Goal: Task Accomplishment & Management: Use online tool/utility

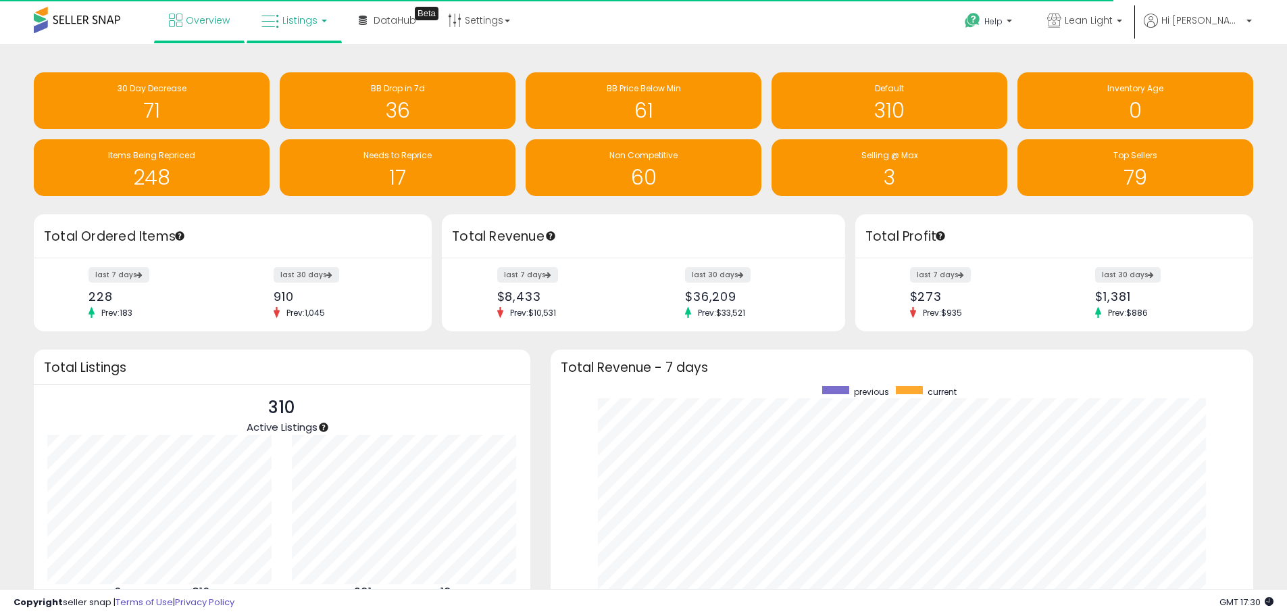
scroll to position [675506, 675086]
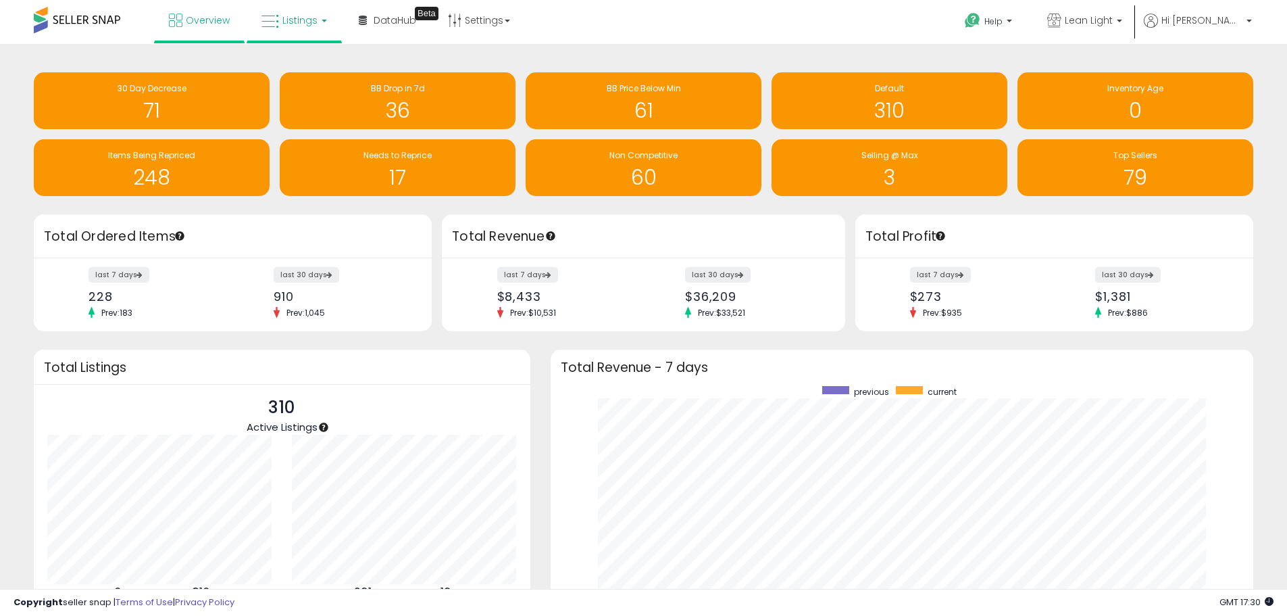
click at [305, 22] on span "Listings" at bounding box center [299, 21] width 35 height 14
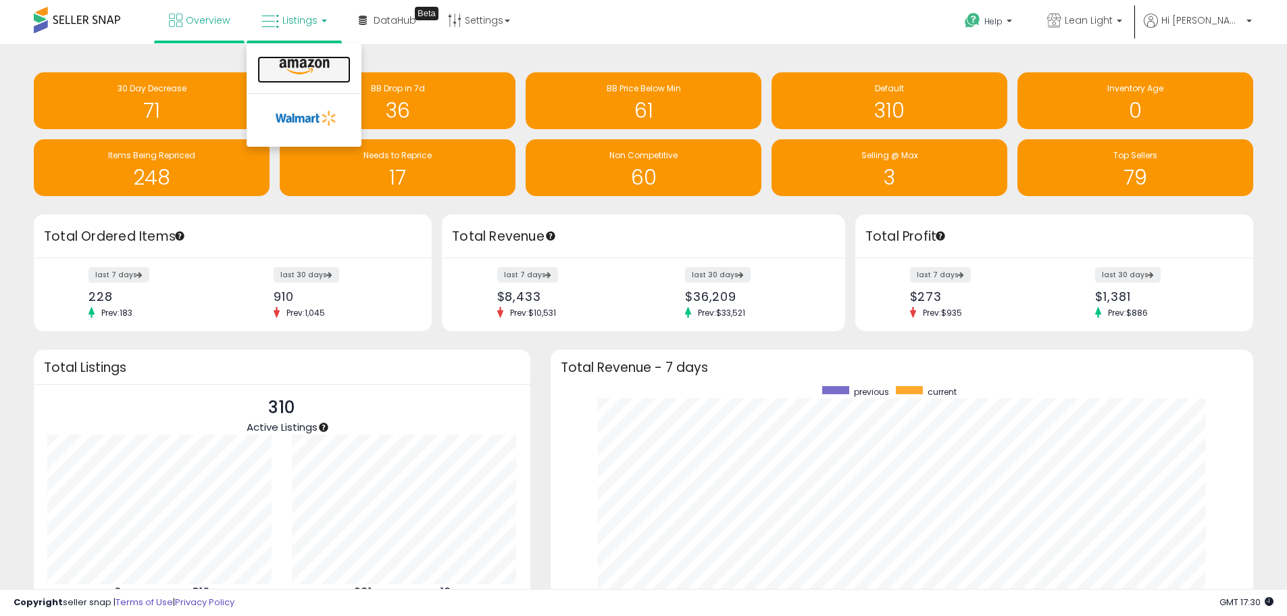
click at [301, 58] on icon at bounding box center [304, 67] width 59 height 18
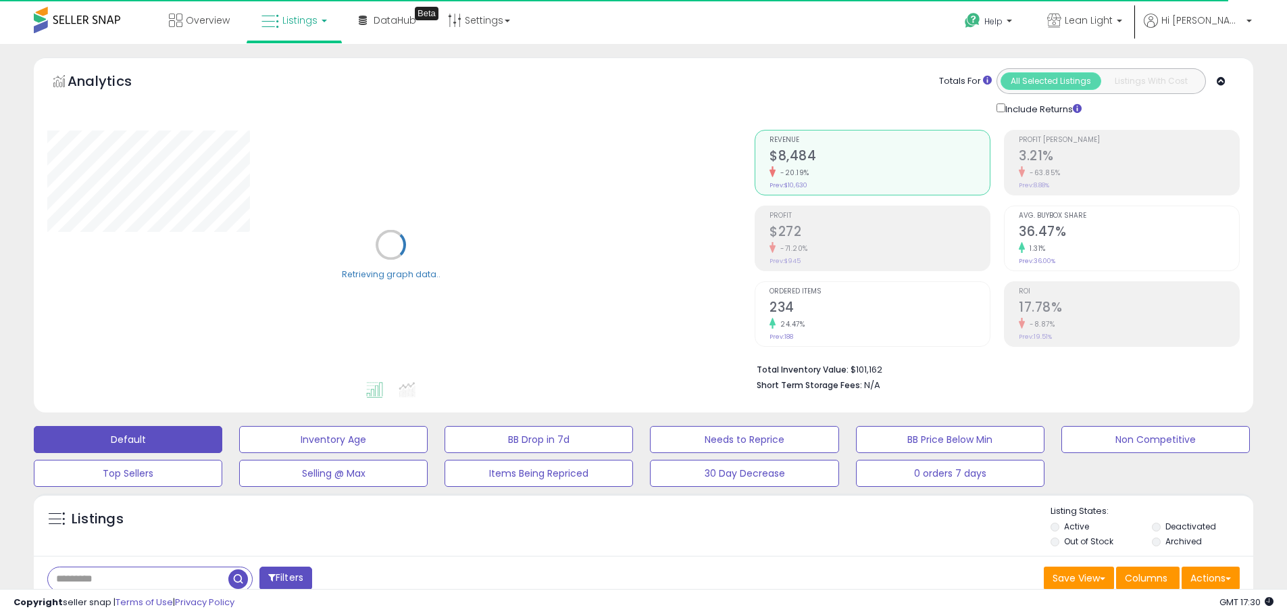
scroll to position [68, 0]
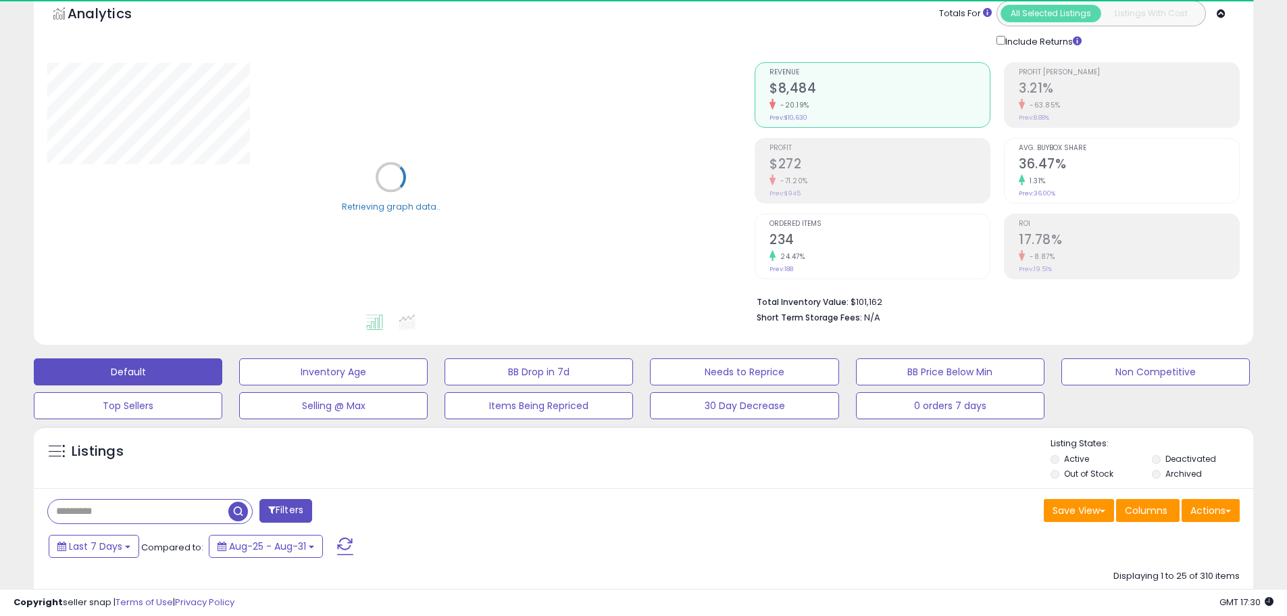
click at [123, 512] on input "text" at bounding box center [138, 511] width 180 height 24
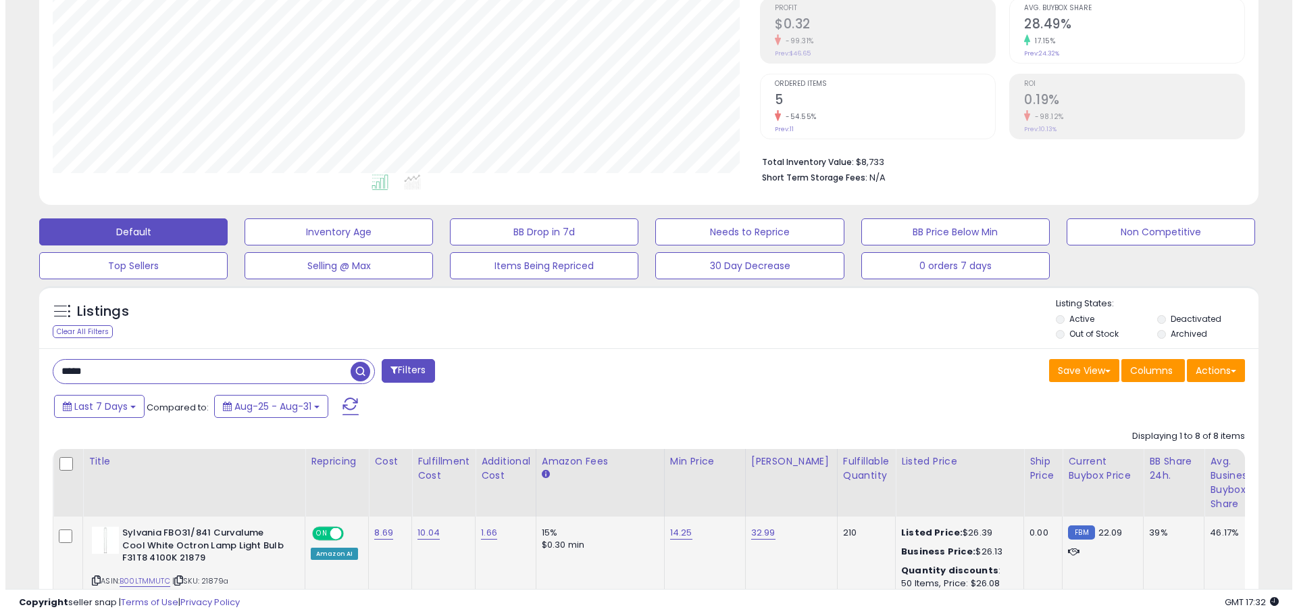
scroll to position [203, 0]
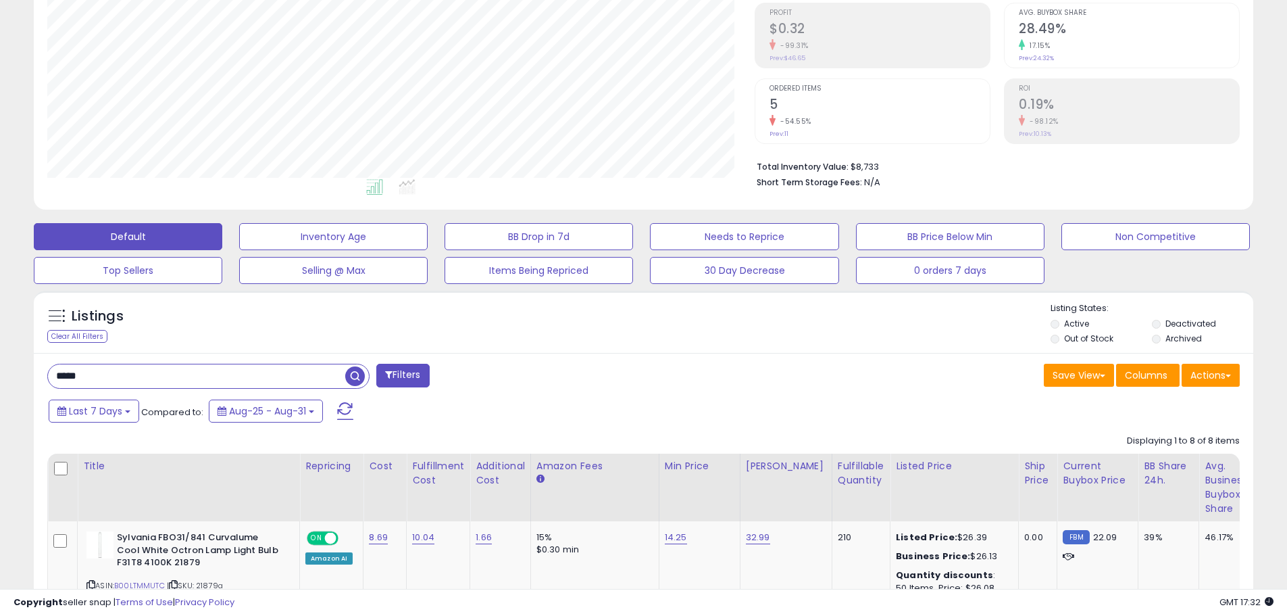
drag, startPoint x: 105, startPoint y: 374, endPoint x: 29, endPoint y: 372, distance: 76.4
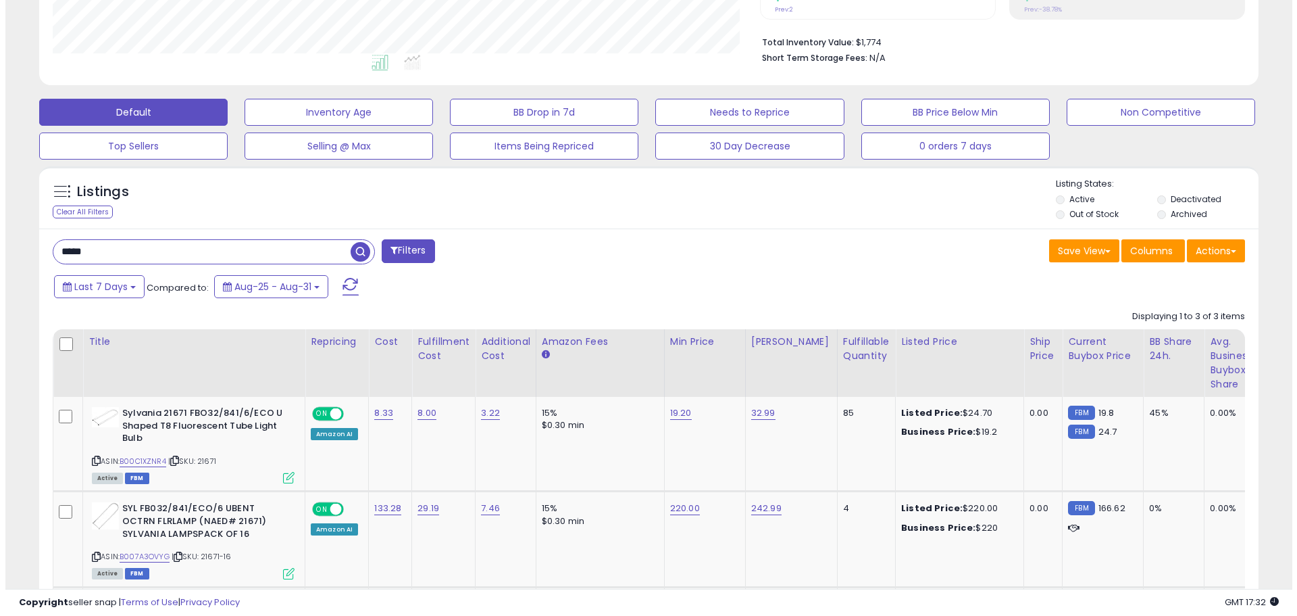
scroll to position [338, 0]
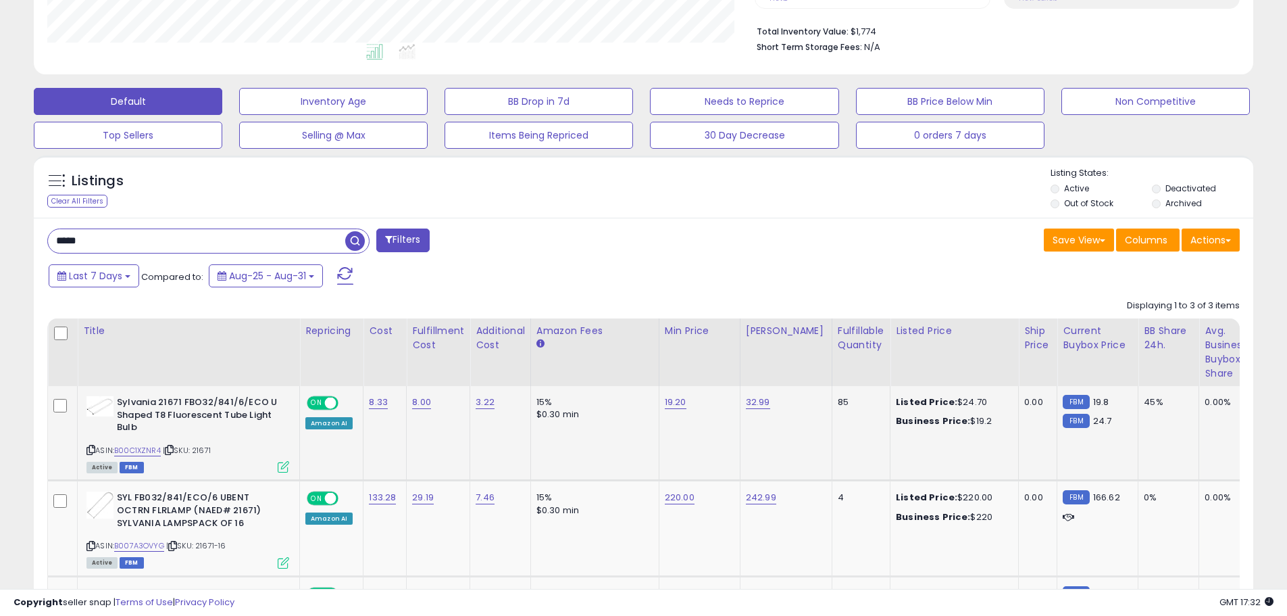
click at [282, 470] on icon at bounding box center [283, 466] width 11 height 11
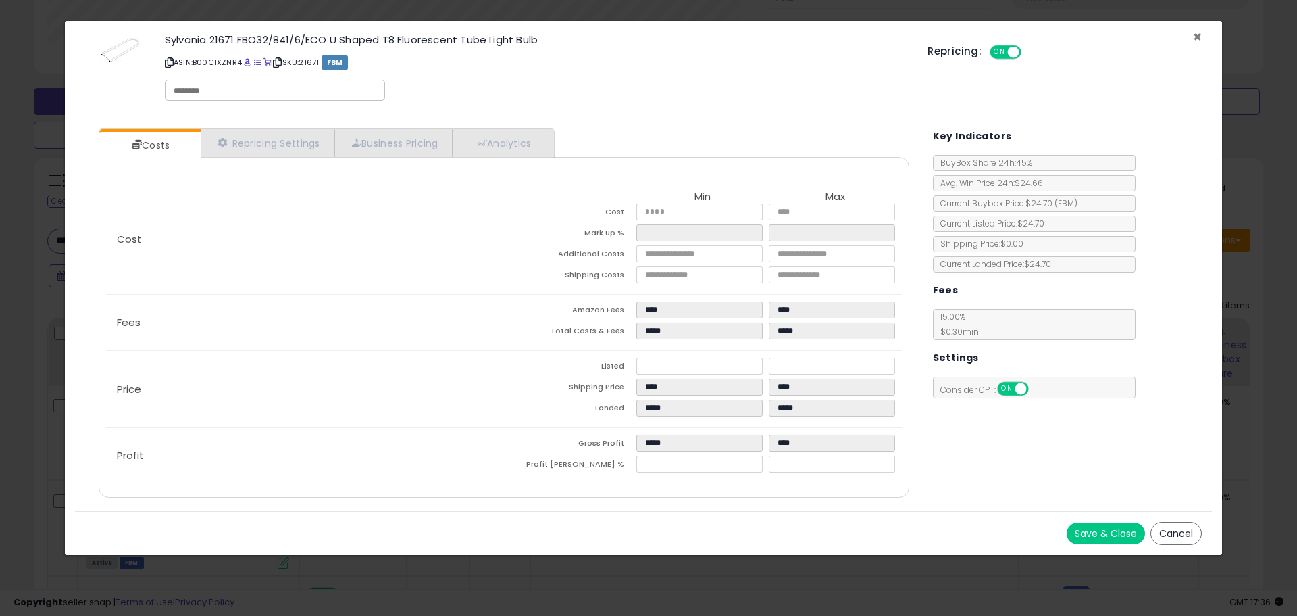
drag, startPoint x: 1197, startPoint y: 34, endPoint x: 1164, endPoint y: 40, distance: 34.3
click at [1195, 34] on span "×" at bounding box center [1197, 37] width 9 height 20
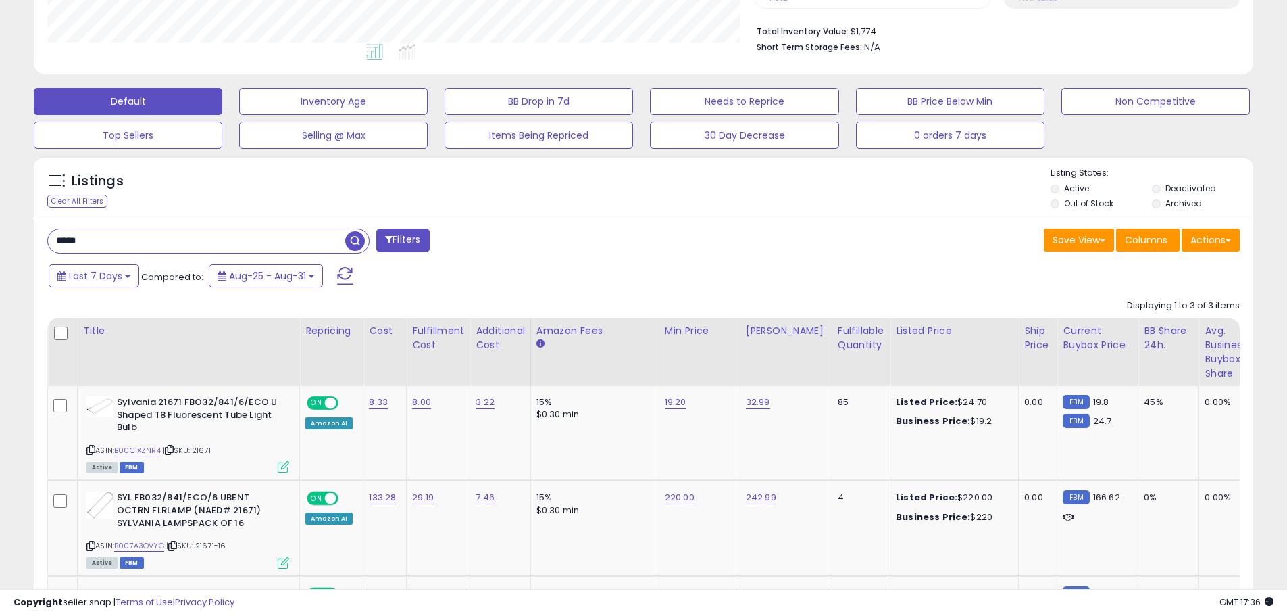
scroll to position [675485, 675054]
click at [0, 243] on div "**********" at bounding box center [643, 253] width 1287 height 1095
type input "*****"
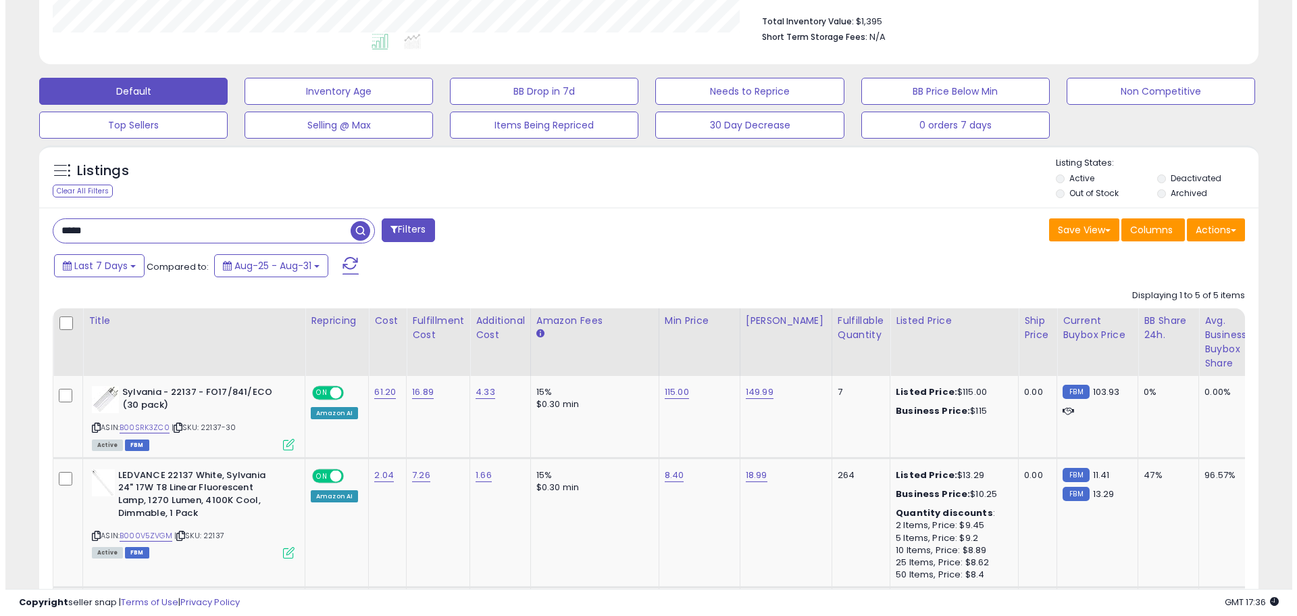
scroll to position [493, 0]
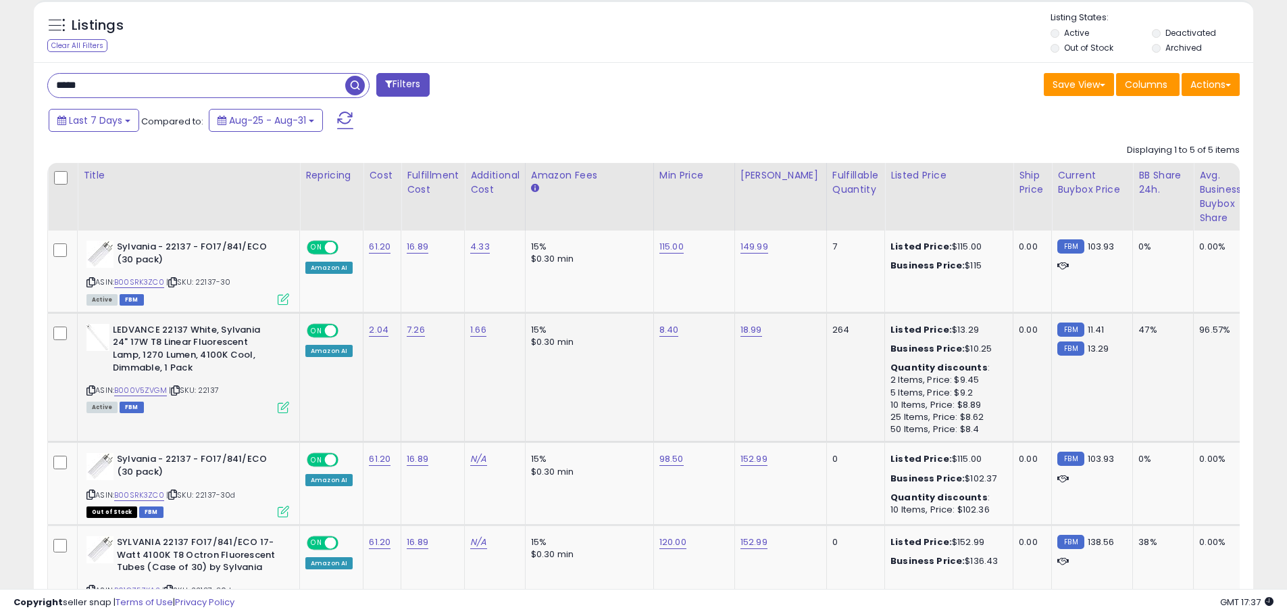
click at [284, 412] on icon at bounding box center [283, 406] width 11 height 11
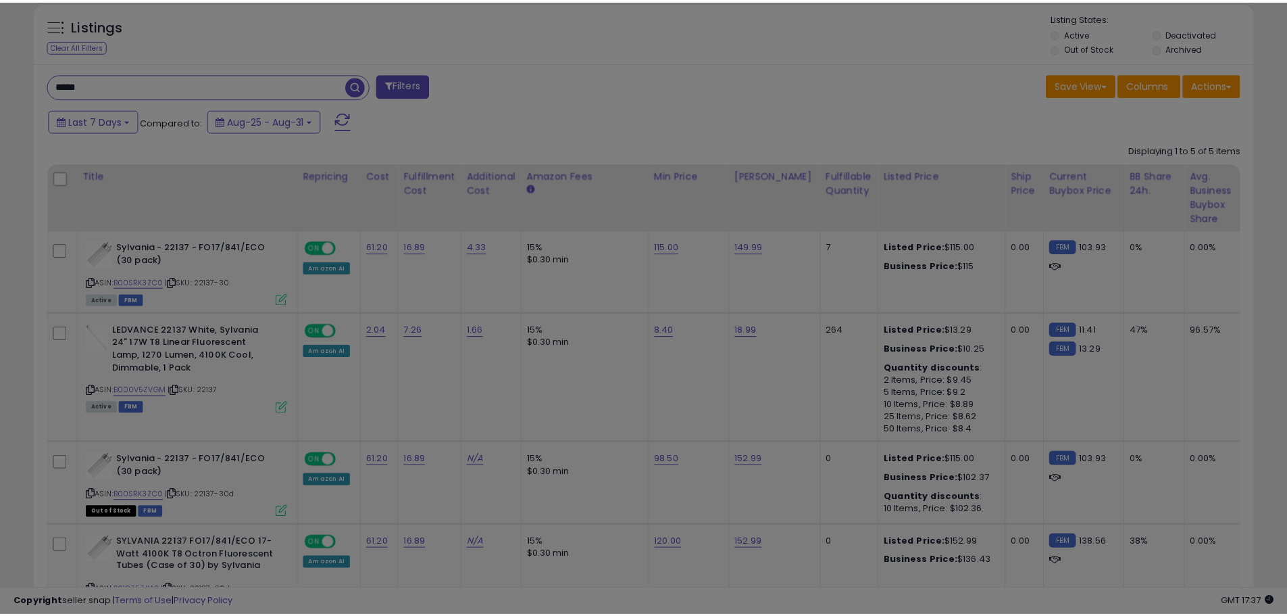
scroll to position [277, 714]
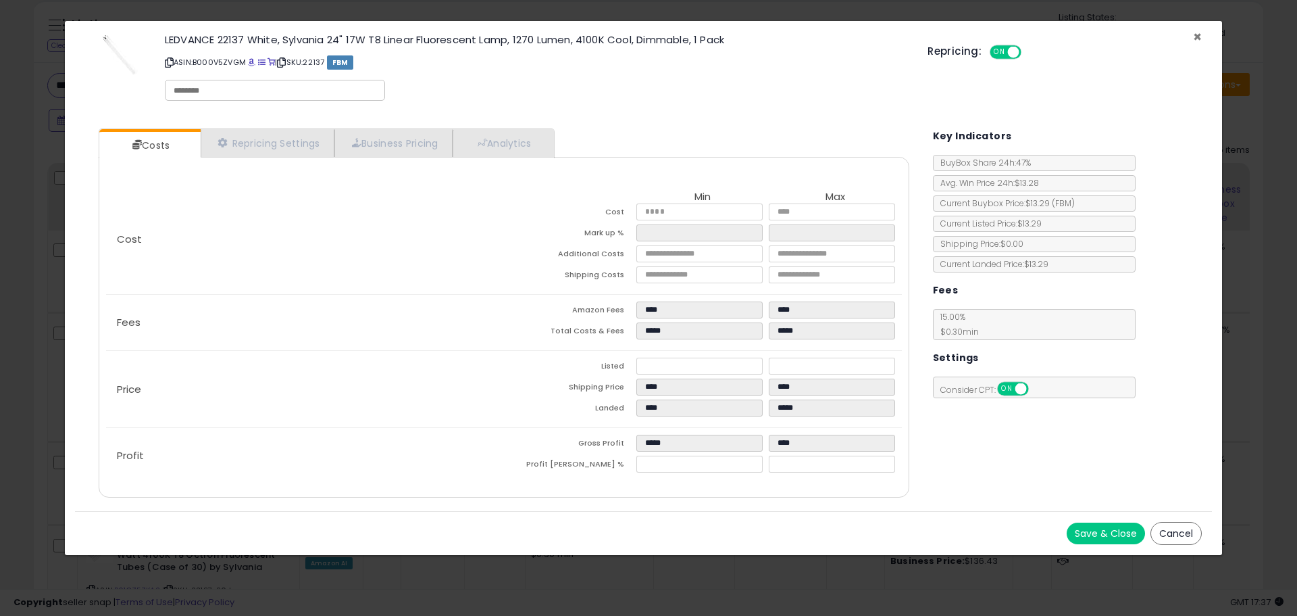
click at [1195, 36] on span "×" at bounding box center [1197, 37] width 9 height 20
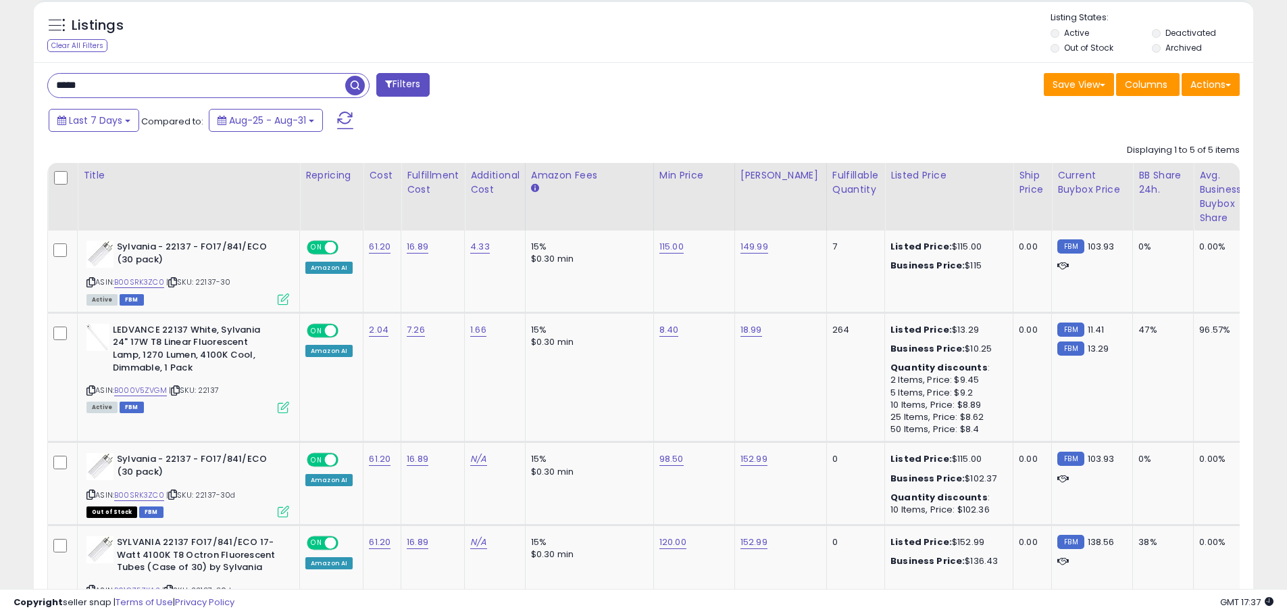
scroll to position [675485, 675054]
